Goal: Obtain resource: Obtain resource

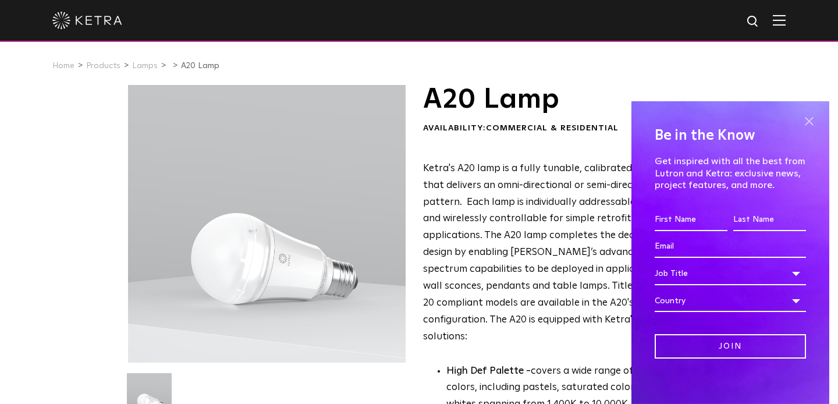
click at [815, 113] on span at bounding box center [808, 121] width 17 height 17
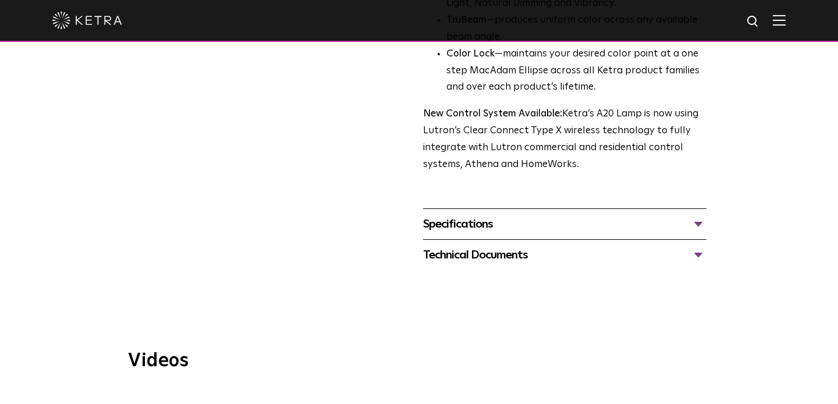
scroll to position [453, 0]
click at [620, 214] on div "Specifications" at bounding box center [564, 223] width 283 height 19
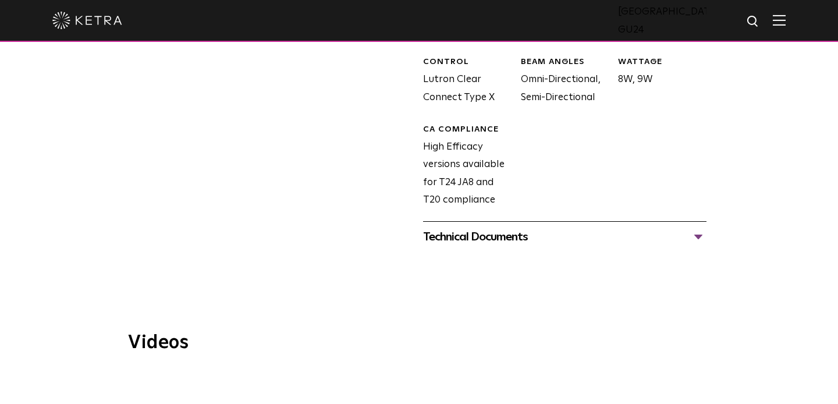
scroll to position [770, 0]
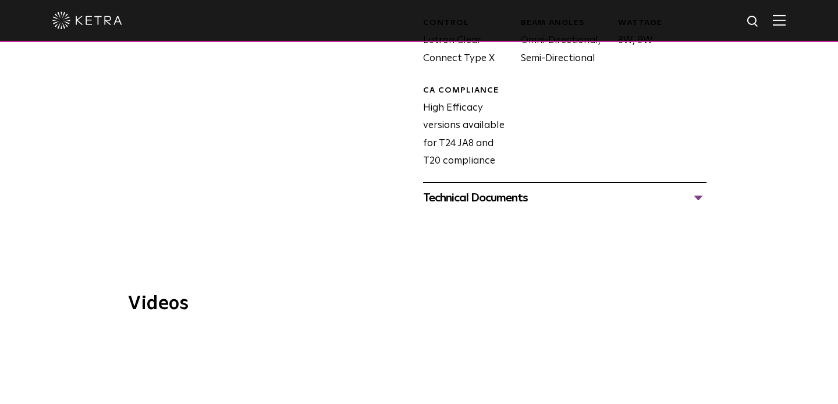
click at [665, 189] on div "Technical Documents" at bounding box center [564, 198] width 283 height 19
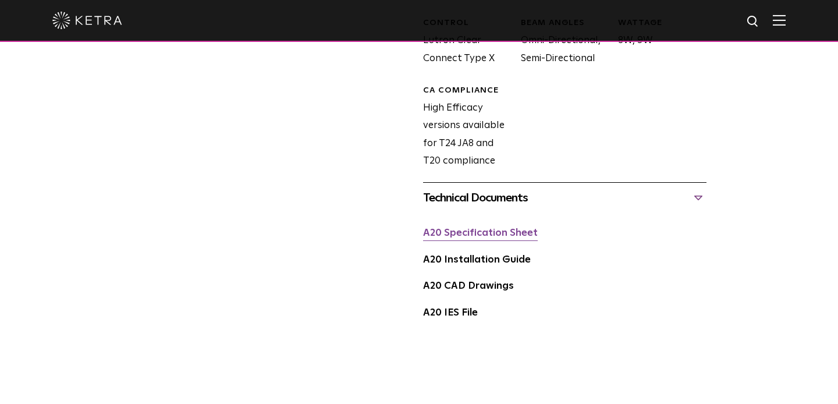
click at [485, 228] on link "A20 Specification Sheet" at bounding box center [480, 233] width 115 height 10
